Goal: Contribute content: Add original content to the website for others to see

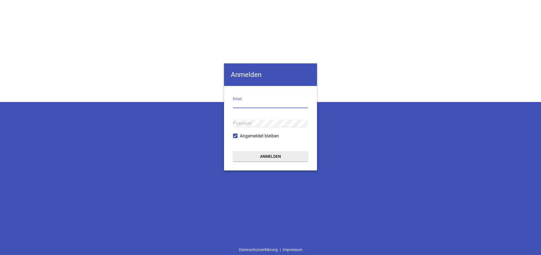
type input "[EMAIL_ADDRESS][DOMAIN_NAME]"
click at [292, 157] on button "Anmelden" at bounding box center [270, 156] width 75 height 10
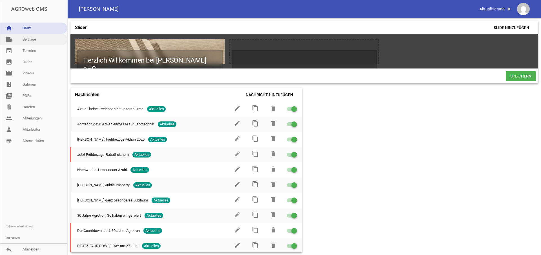
click at [28, 40] on link "note Beiträge" at bounding box center [33, 39] width 67 height 11
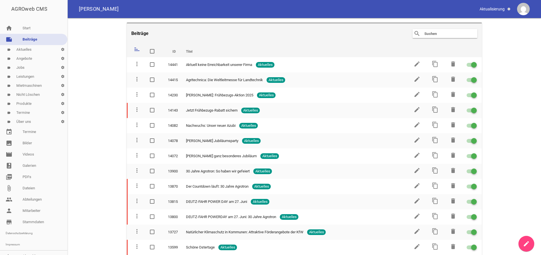
drag, startPoint x: 526, startPoint y: 243, endPoint x: 521, endPoint y: 243, distance: 5.1
click at [526, 243] on icon "create" at bounding box center [526, 243] width 7 height 7
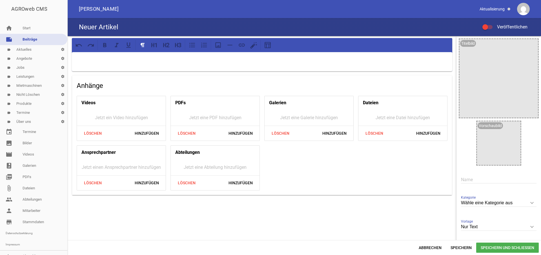
click at [470, 201] on input "Wähle eine Kategorie aus" at bounding box center [498, 203] width 75 height 8
click at [474, 228] on li "Aktuelles" at bounding box center [498, 230] width 75 height 14
type input "Aktuelles"
click at [471, 227] on input "Nur Text" at bounding box center [498, 227] width 75 height 8
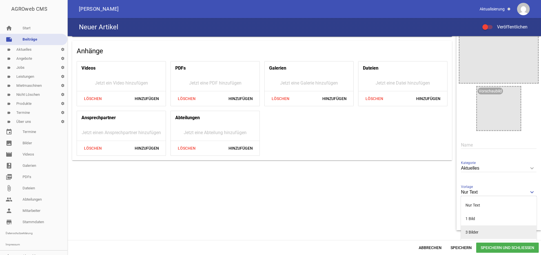
scroll to position [35, 0]
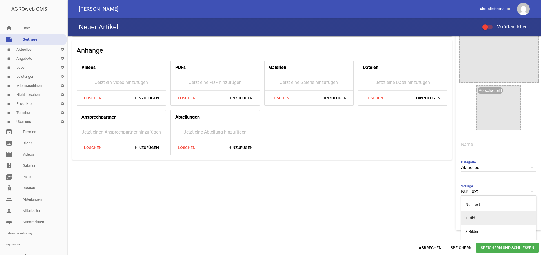
click at [470, 215] on li "1 Bild" at bounding box center [498, 218] width 75 height 14
type input "1 Bild"
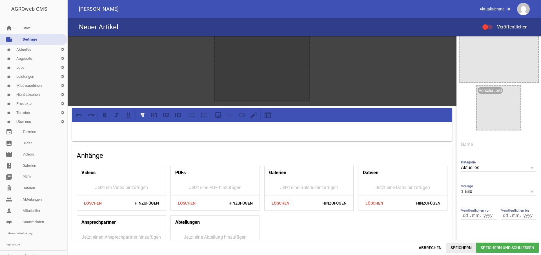
click at [452, 249] on span "Speichern" at bounding box center [461, 248] width 30 height 10
drag, startPoint x: 462, startPoint y: 215, endPoint x: 467, endPoint y: 247, distance: 32.5
click at [461, 216] on input "number" at bounding box center [466, 215] width 10 height 7
type input "14"
type input "10"
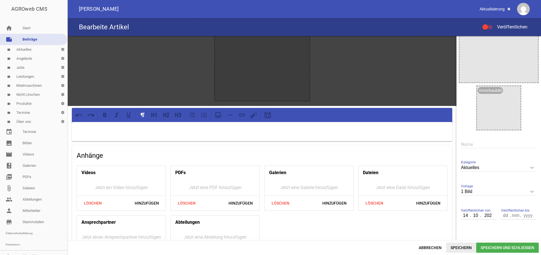
type input "2025"
type input "17"
type input "10"
type input "2025"
type input "Wir sind wieder erreichbar"
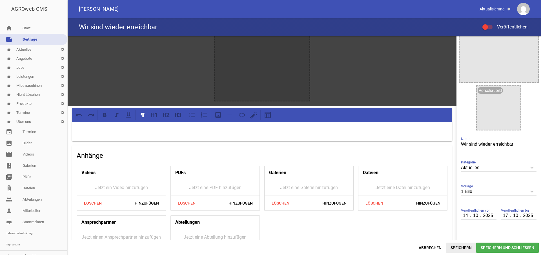
click at [465, 248] on span "Speichern" at bounding box center [461, 248] width 30 height 10
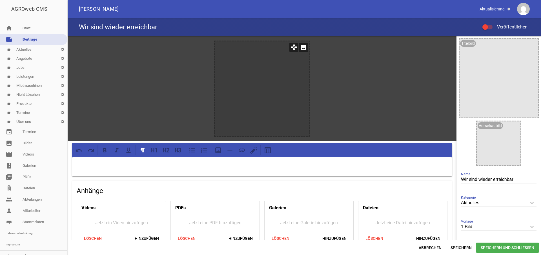
scroll to position [0, 0]
click at [302, 48] on icon "image" at bounding box center [303, 47] width 9 height 9
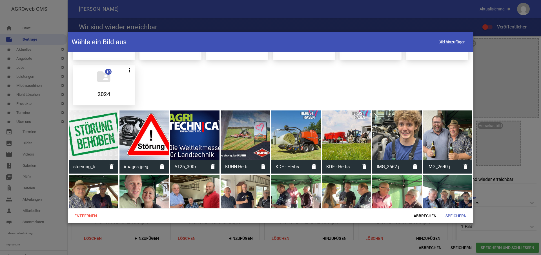
scroll to position [44, 0]
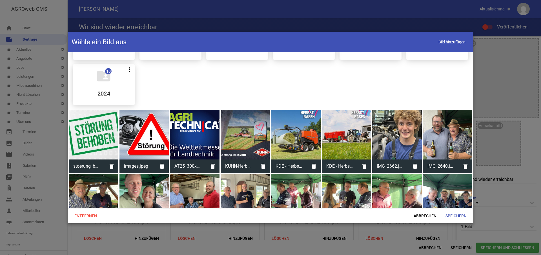
drag, startPoint x: 81, startPoint y: 137, endPoint x: 99, endPoint y: 150, distance: 21.7
click at [82, 137] on div at bounding box center [94, 135] width 50 height 50
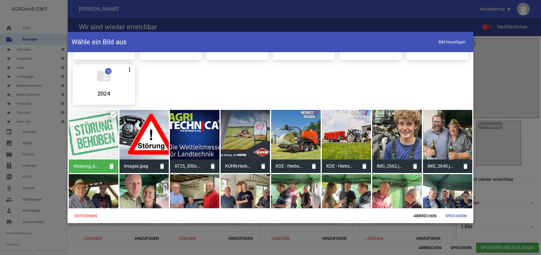
click at [455, 215] on span "Speichern" at bounding box center [456, 216] width 30 height 10
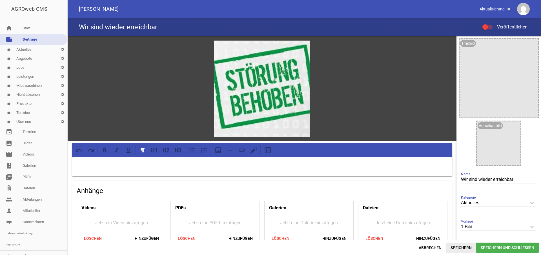
click at [463, 245] on span "Speichern" at bounding box center [461, 248] width 30 height 10
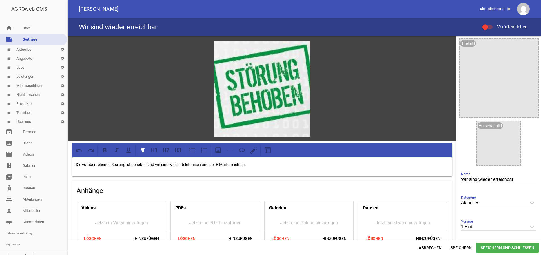
click at [76, 163] on p "Die vorübergehende Störung ist behoben und wir sind wieder telefonisch und per …" at bounding box center [262, 164] width 372 height 7
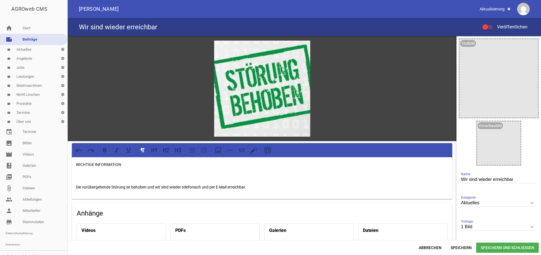
click at [118, 172] on p at bounding box center [262, 175] width 372 height 7
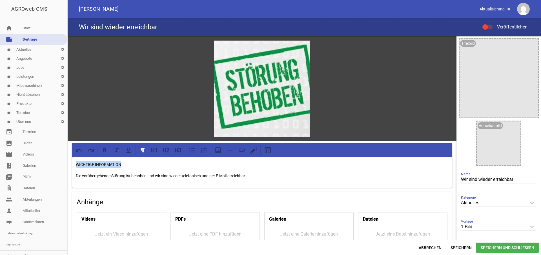
drag, startPoint x: 77, startPoint y: 164, endPoint x: 137, endPoint y: 166, distance: 60.4
click at [137, 166] on p "WICHTIGE INFORMATION" at bounding box center [262, 164] width 372 height 7
drag, startPoint x: 105, startPoint y: 148, endPoint x: 132, endPoint y: 152, distance: 27.5
click at [105, 148] on icon at bounding box center [104, 150] width 3 height 4
click at [156, 150] on icon at bounding box center [154, 149] width 7 height 7
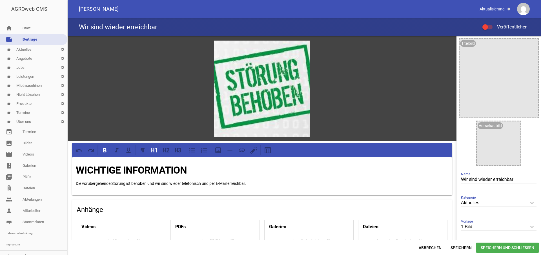
click at [181, 172] on strong "WICHTIGE INFORMATION" at bounding box center [131, 171] width 111 height 12
click at [461, 248] on span "Speichern" at bounding box center [461, 248] width 30 height 10
drag, startPoint x: 492, startPoint y: 248, endPoint x: 490, endPoint y: 241, distance: 7.6
click at [492, 248] on span "Speichern und Schließen" at bounding box center [507, 248] width 63 height 10
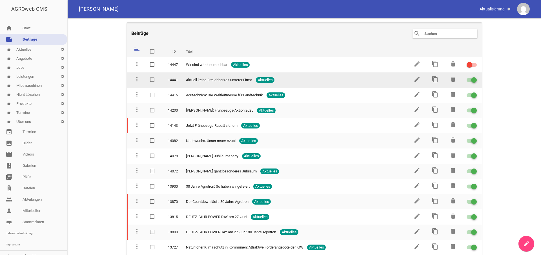
click at [473, 79] on div at bounding box center [474, 80] width 6 height 6
click at [475, 77] on input "checkbox" at bounding box center [475, 77] width 0 height 0
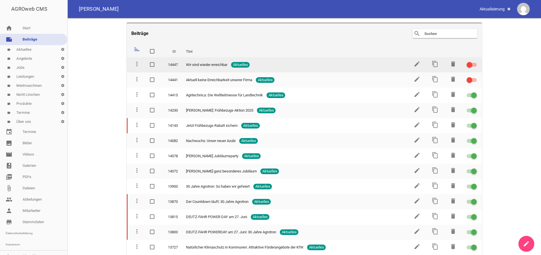
drag, startPoint x: 463, startPoint y: 61, endPoint x: 469, endPoint y: 72, distance: 12.0
click at [464, 62] on td at bounding box center [471, 64] width 20 height 15
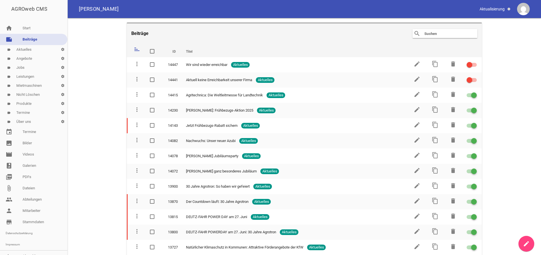
drag, startPoint x: 466, startPoint y: 63, endPoint x: 484, endPoint y: 77, distance: 22.5
click at [467, 63] on div at bounding box center [470, 65] width 6 height 6
click at [475, 61] on input "checkbox" at bounding box center [475, 61] width 0 height 0
